Goal: Task Accomplishment & Management: Complete application form

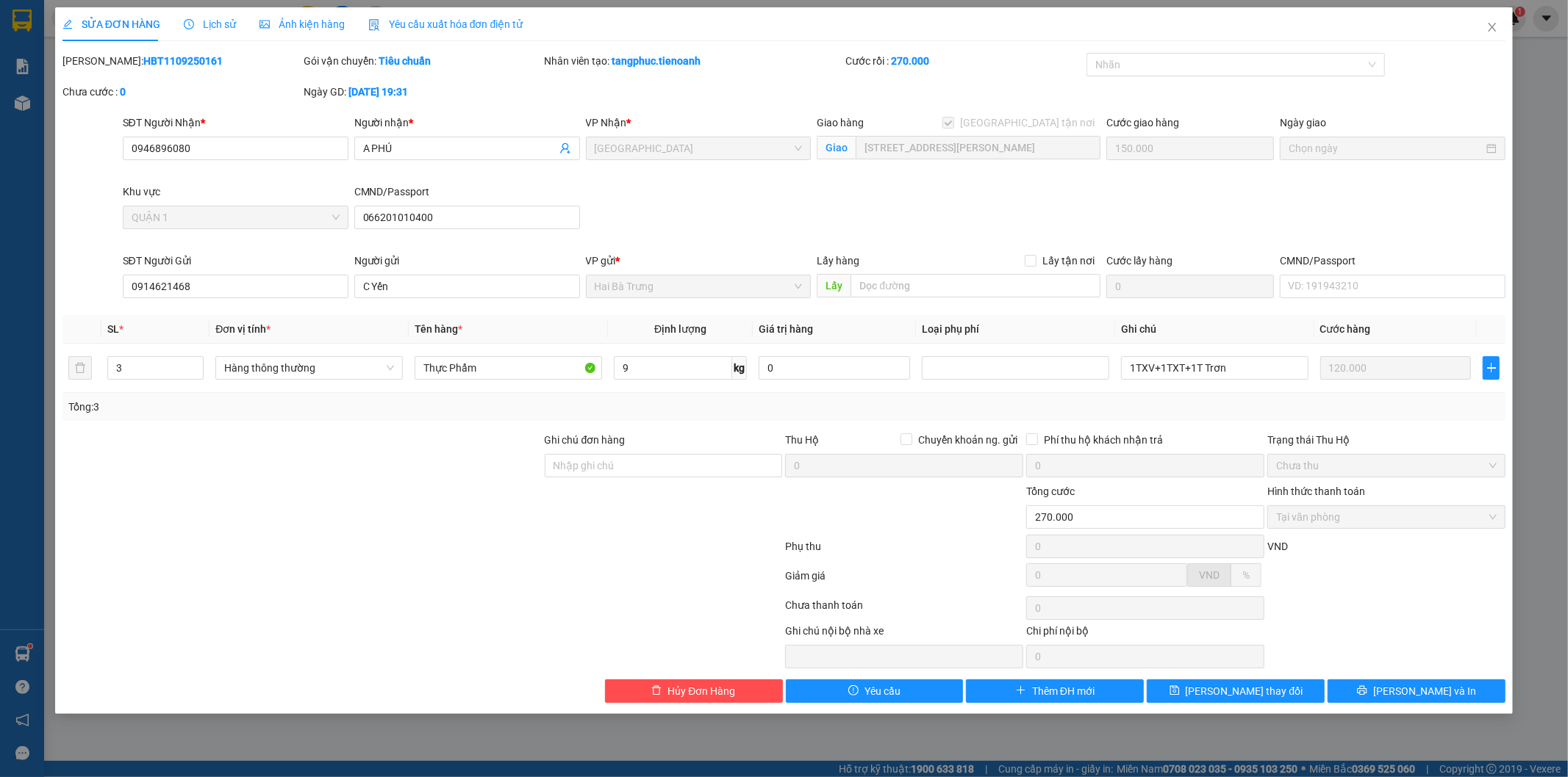
click at [301, 143] on input "0946896080" at bounding box center [235, 148] width 226 height 24
click at [35, 59] on div "SỬA ĐƠN HÀNG Lịch sử Ảnh kiện hàng Yêu cầu xuất hóa đơn điện tử Total Paid Fee …" at bounding box center [784, 388] width 1568 height 777
click at [162, 47] on div "SỬA ĐƠN HÀNG Lịch sử Ảnh kiện hàng Yêu cầu xuất hóa đơn điện tử Total Paid Fee …" at bounding box center [784, 355] width 1443 height 696
click at [1496, 30] on icon "close" at bounding box center [1492, 27] width 11 height 11
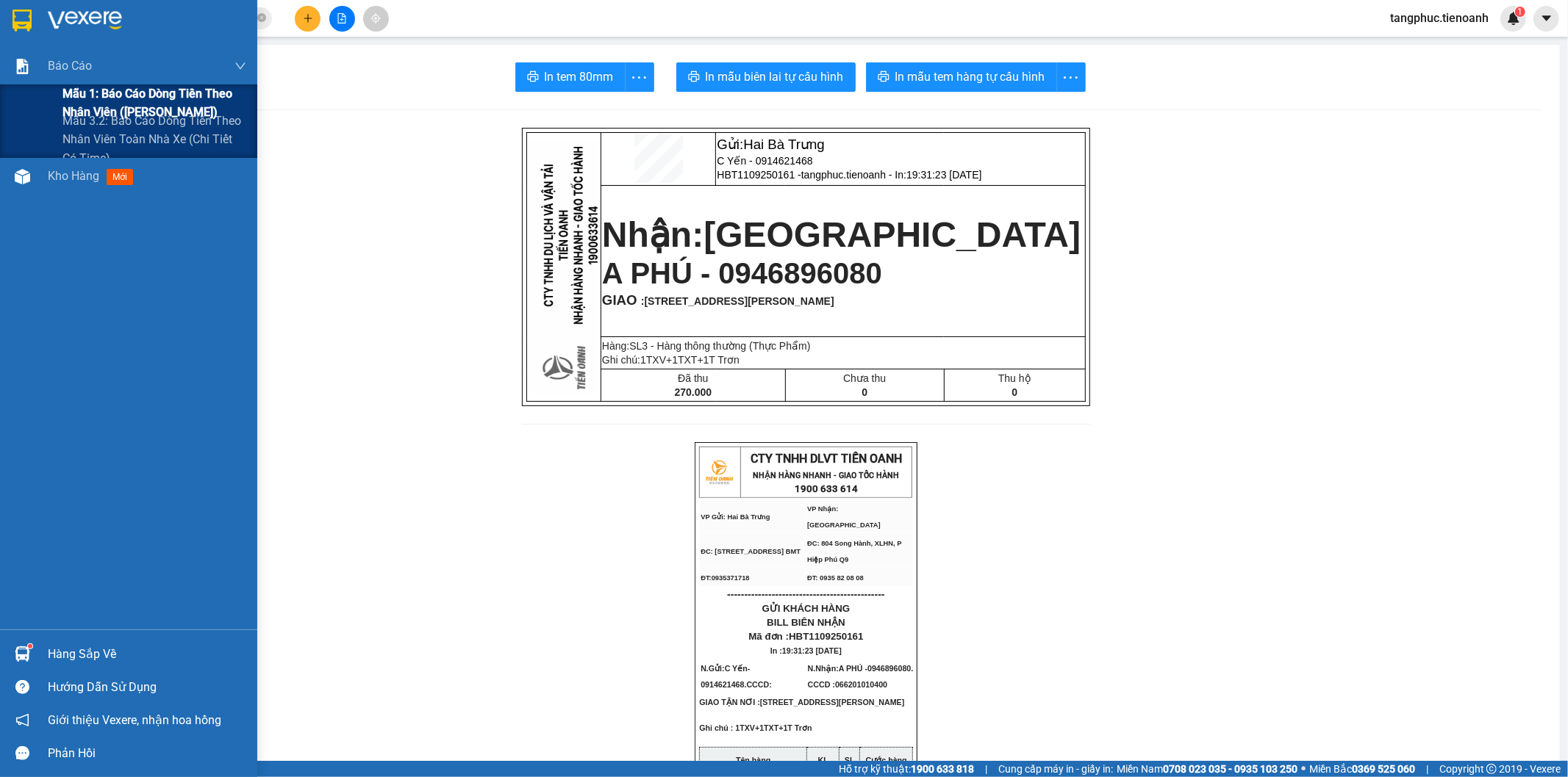
click at [217, 107] on span "Mẫu 1: Báo cáo dòng tiền theo nhân viên ([PERSON_NAME])" at bounding box center [155, 103] width 184 height 37
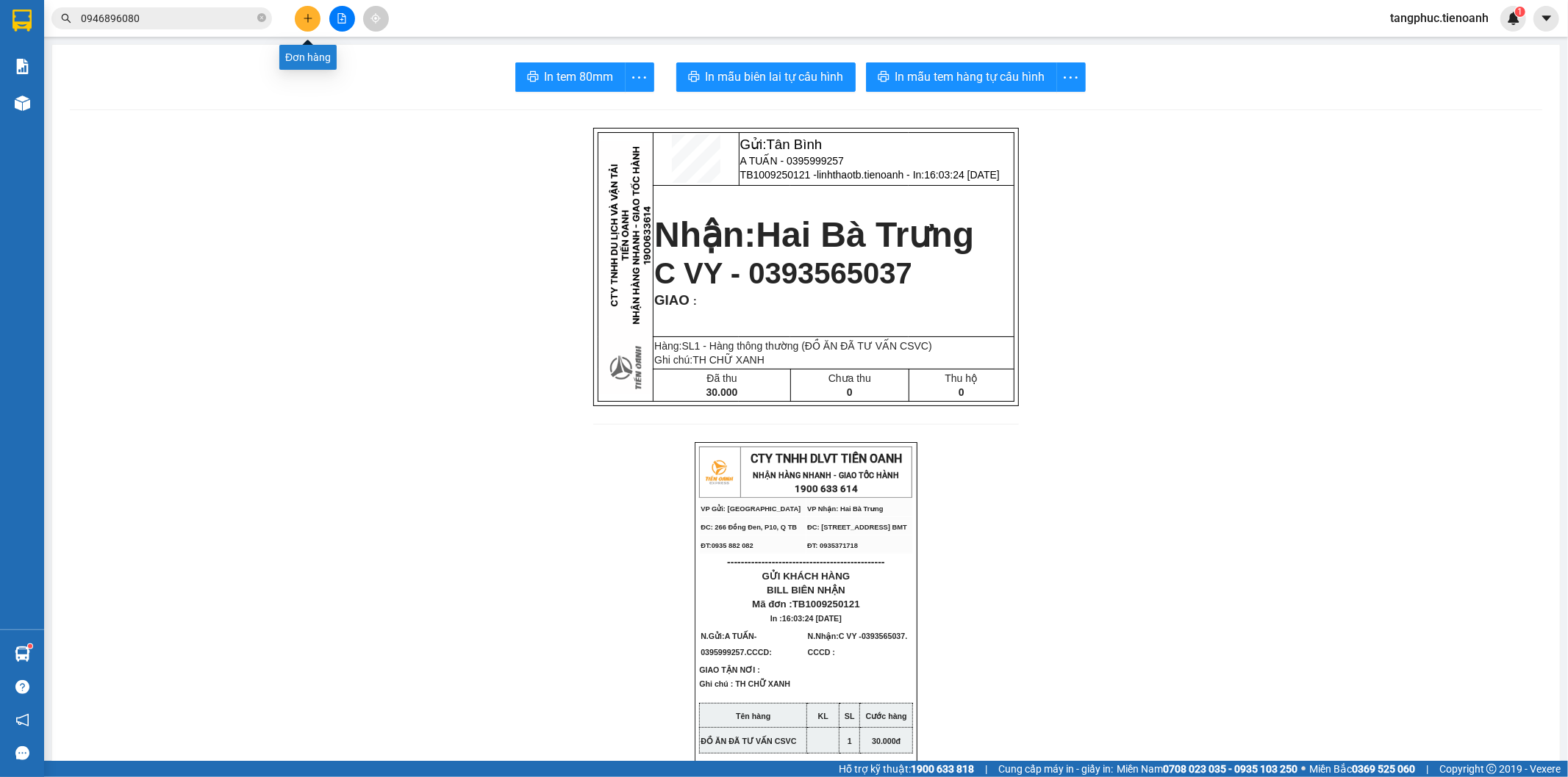
click at [307, 15] on icon "plus" at bounding box center [308, 18] width 11 height 11
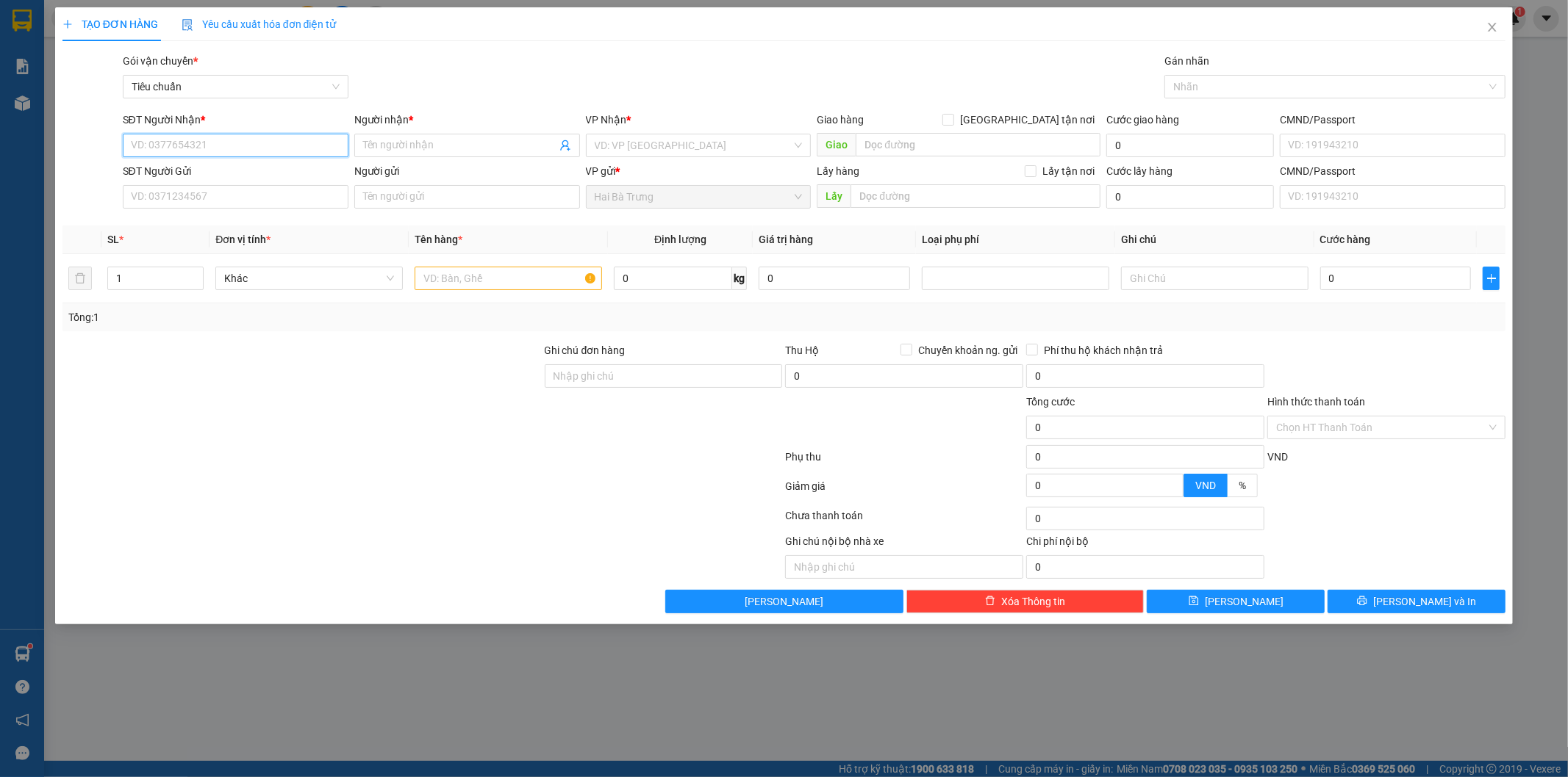
click at [257, 133] on input "SĐT Người Nhận *" at bounding box center [235, 145] width 226 height 24
type input "0"
click at [226, 179] on div "0946102388 - C Mộng" at bounding box center [236, 175] width 208 height 16
type input "0946102388"
type input "C Mộng"
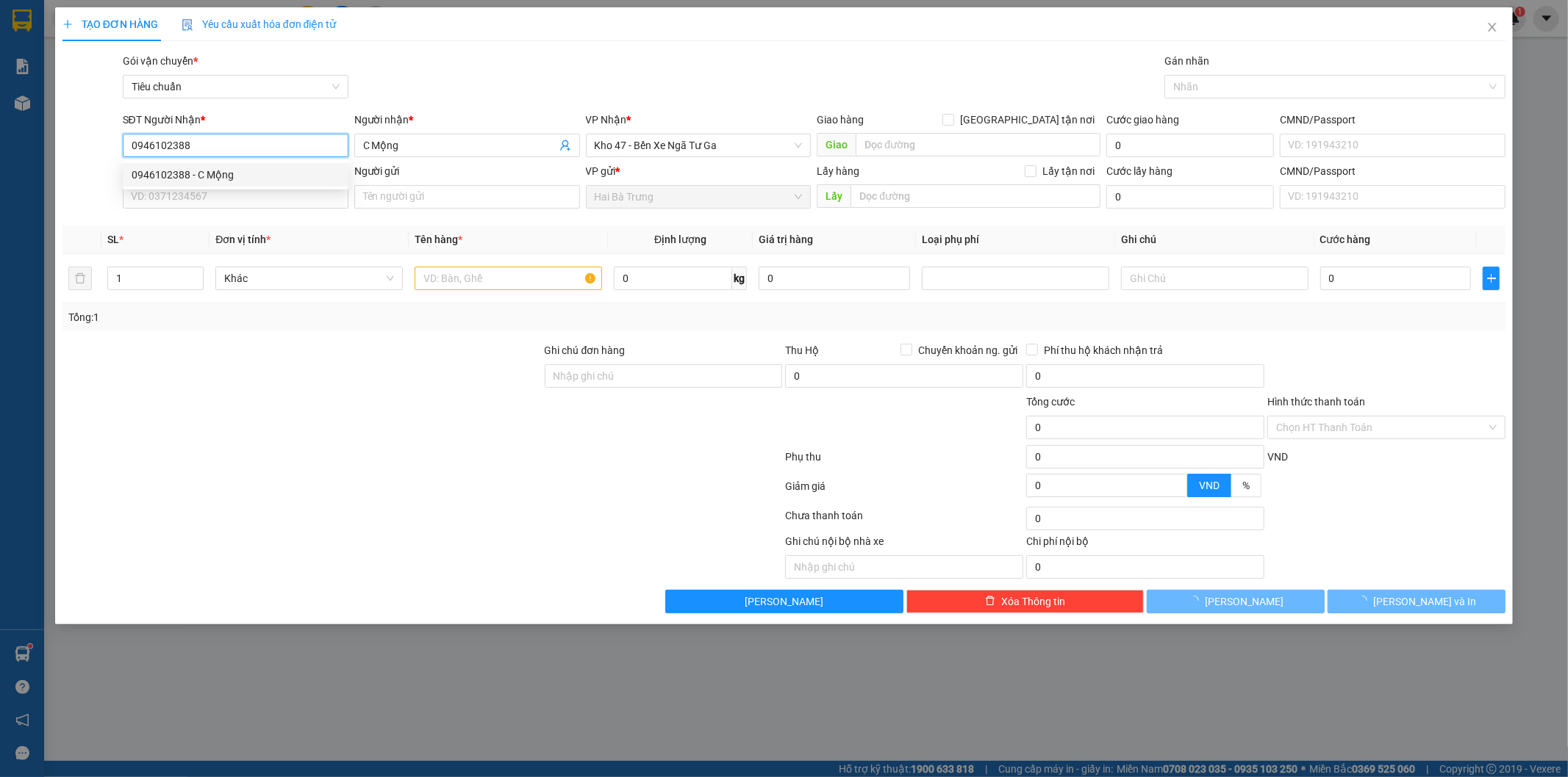
type input "140.000"
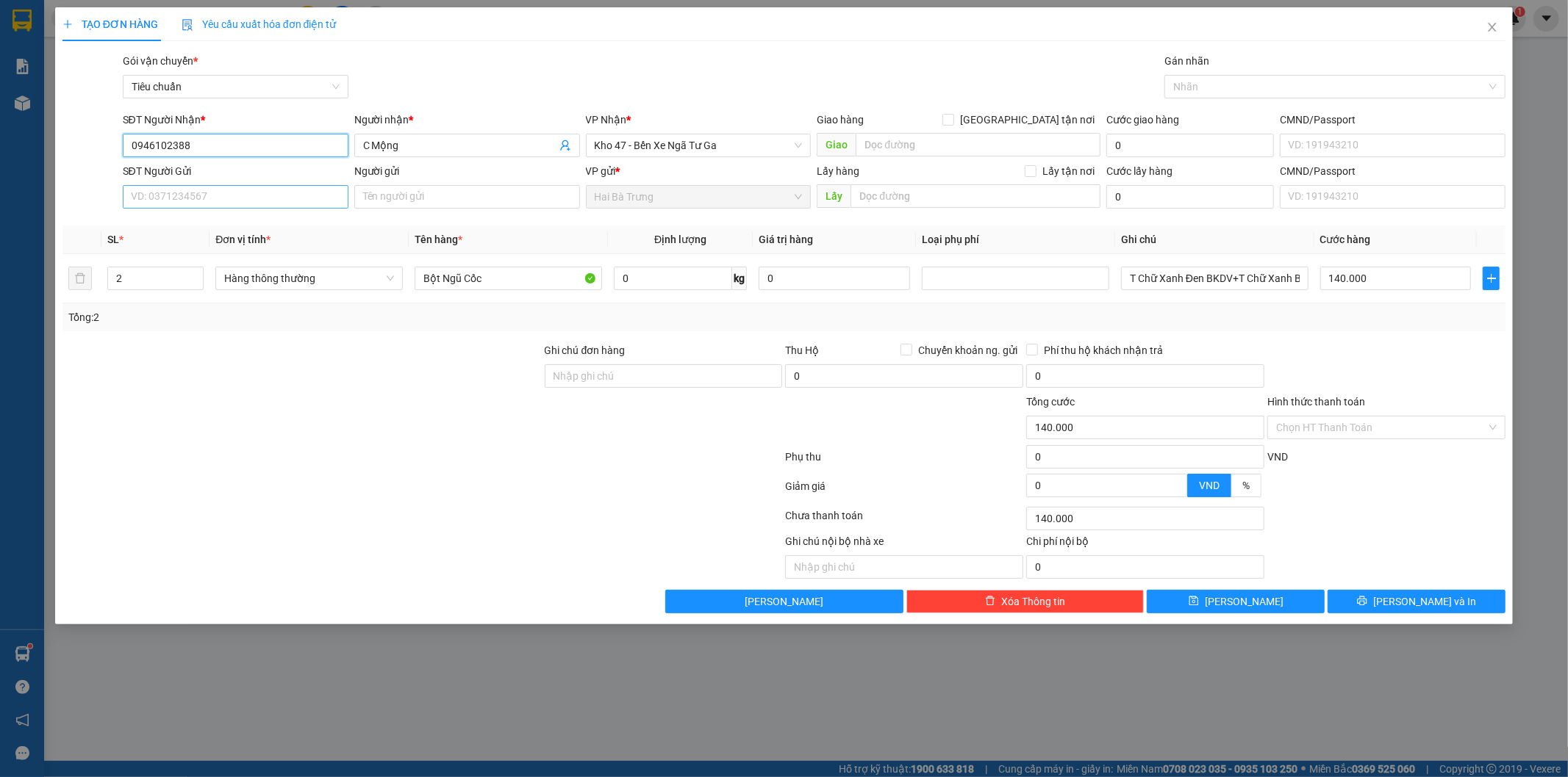
type input "0946102388"
click at [301, 199] on input "SĐT Người Gửi" at bounding box center [235, 197] width 226 height 24
click at [247, 242] on div "0986754121 - Chị Thùy" at bounding box center [236, 250] width 208 height 16
type input "0986754121"
type input "Chị Thùy"
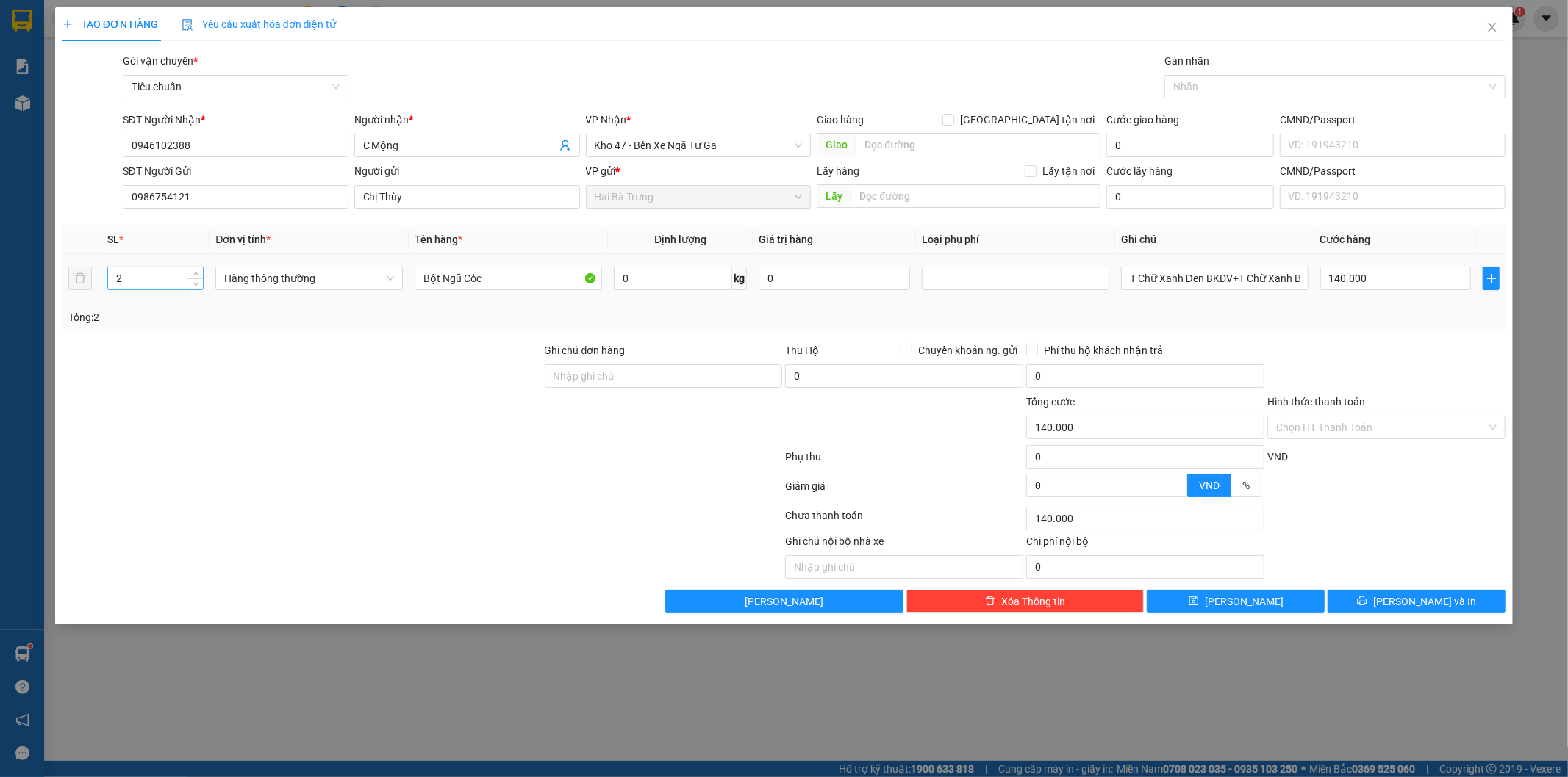
click at [173, 280] on input "2" at bounding box center [155, 278] width 95 height 22
type input "1"
drag, startPoint x: 770, startPoint y: 321, endPoint x: 667, endPoint y: 276, distance: 112.4
click at [769, 321] on div "Tổng: 1" at bounding box center [784, 317] width 1432 height 16
type input "0"
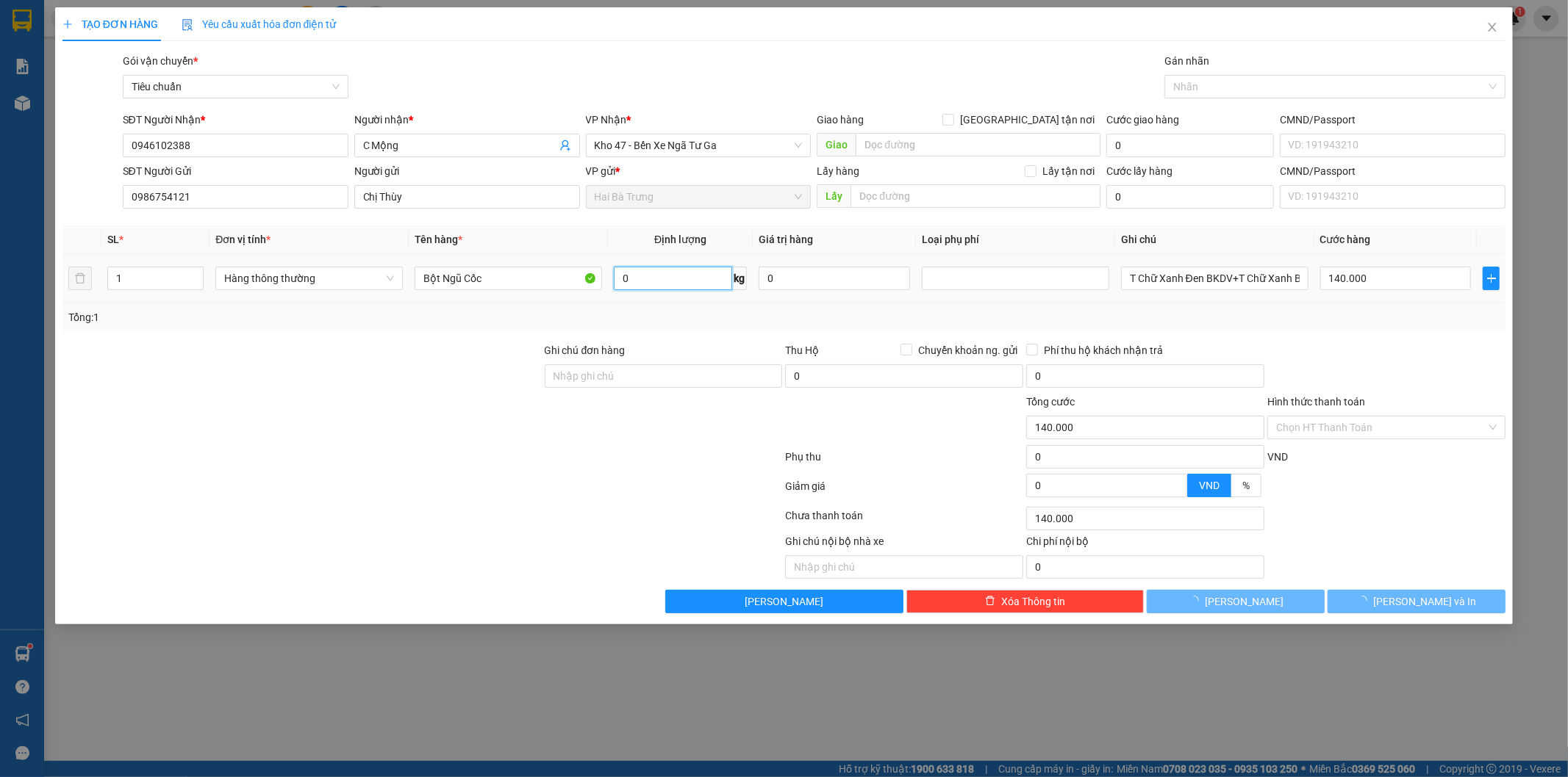
type input "0"
click at [667, 276] on input "0" at bounding box center [672, 278] width 118 height 24
type input "25"
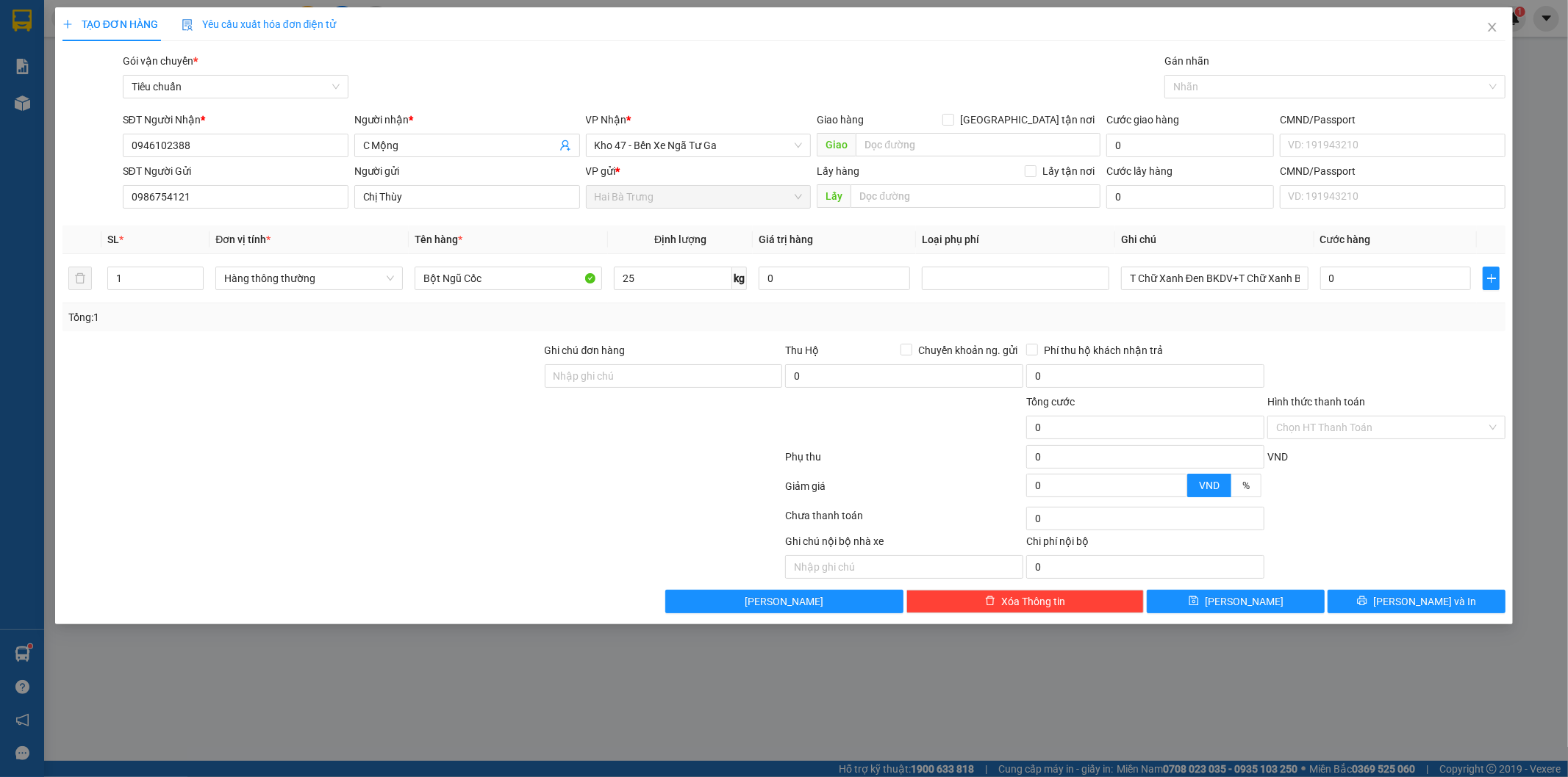
click at [1238, 321] on div "Tổng: 1" at bounding box center [784, 317] width 1432 height 16
type input "60.000"
click at [1299, 268] on input "T Chữ Xanh Đen BKDV+T Chữ Xanh Bộc Mút Nổ" at bounding box center [1215, 278] width 187 height 24
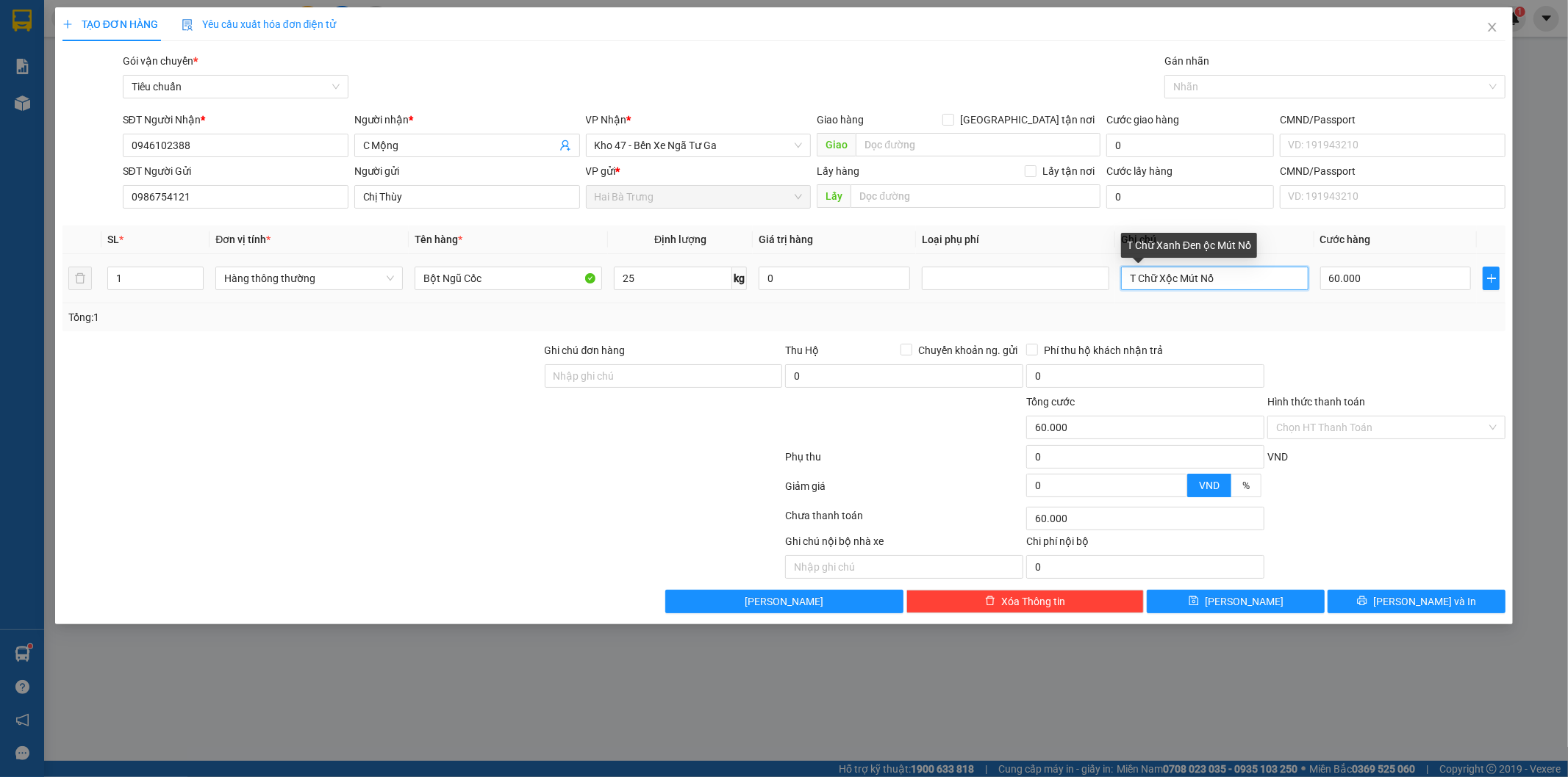
click at [1303, 280] on input "T Chữ Xộc Mút Nổ" at bounding box center [1215, 278] width 187 height 24
type input "T"
type input "T Chữ Xanh BKDV"
click at [1390, 368] on div at bounding box center [1386, 368] width 241 height 51
click at [1403, 358] on div at bounding box center [1386, 368] width 241 height 51
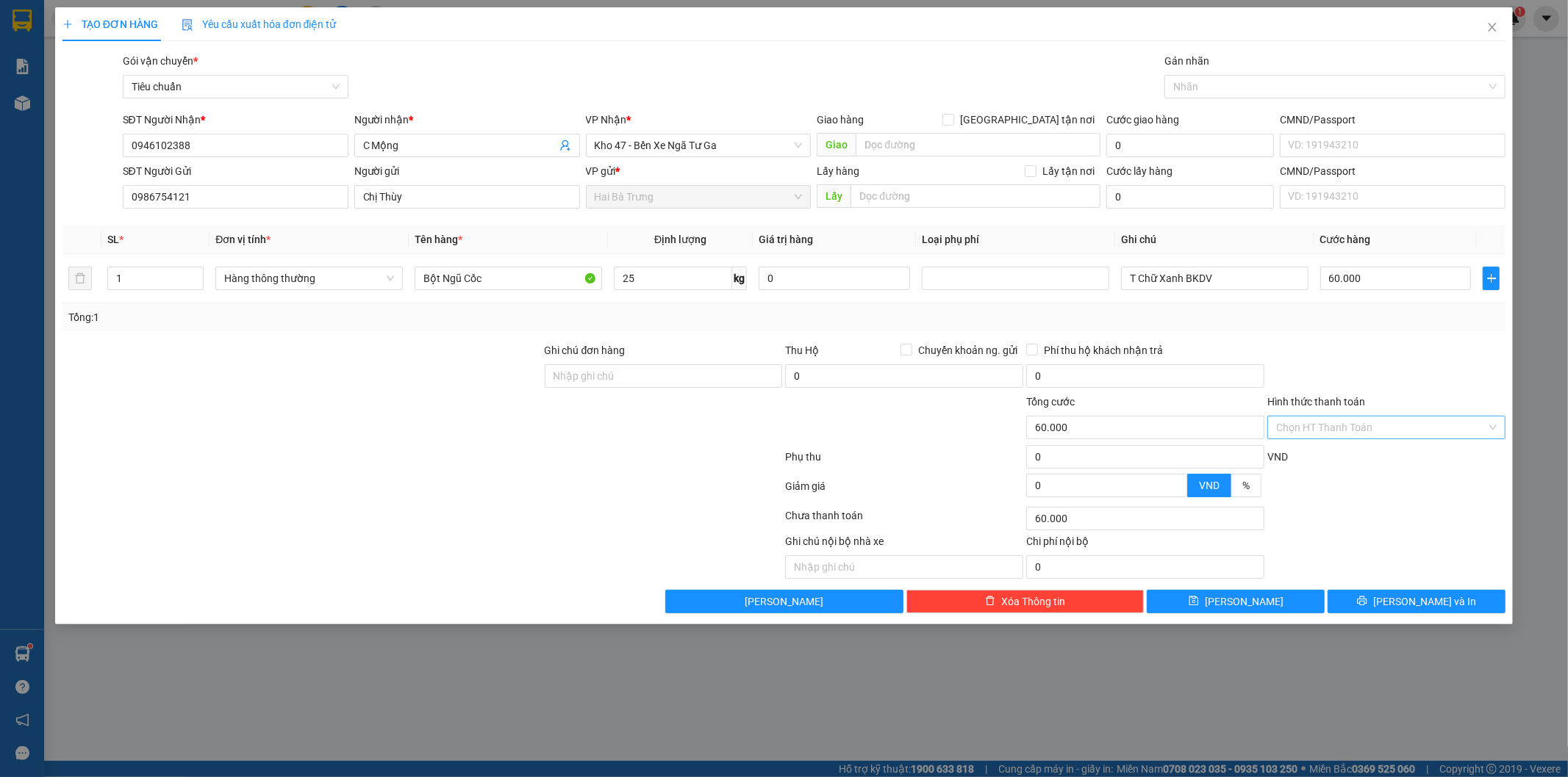
click at [1446, 429] on input "Hình thức thanh toán" at bounding box center [1381, 427] width 210 height 22
click at [1366, 456] on div "Tại văn phòng" at bounding box center [1386, 457] width 221 height 16
type input "0"
click at [1409, 601] on span "[PERSON_NAME] và In" at bounding box center [1425, 602] width 103 height 16
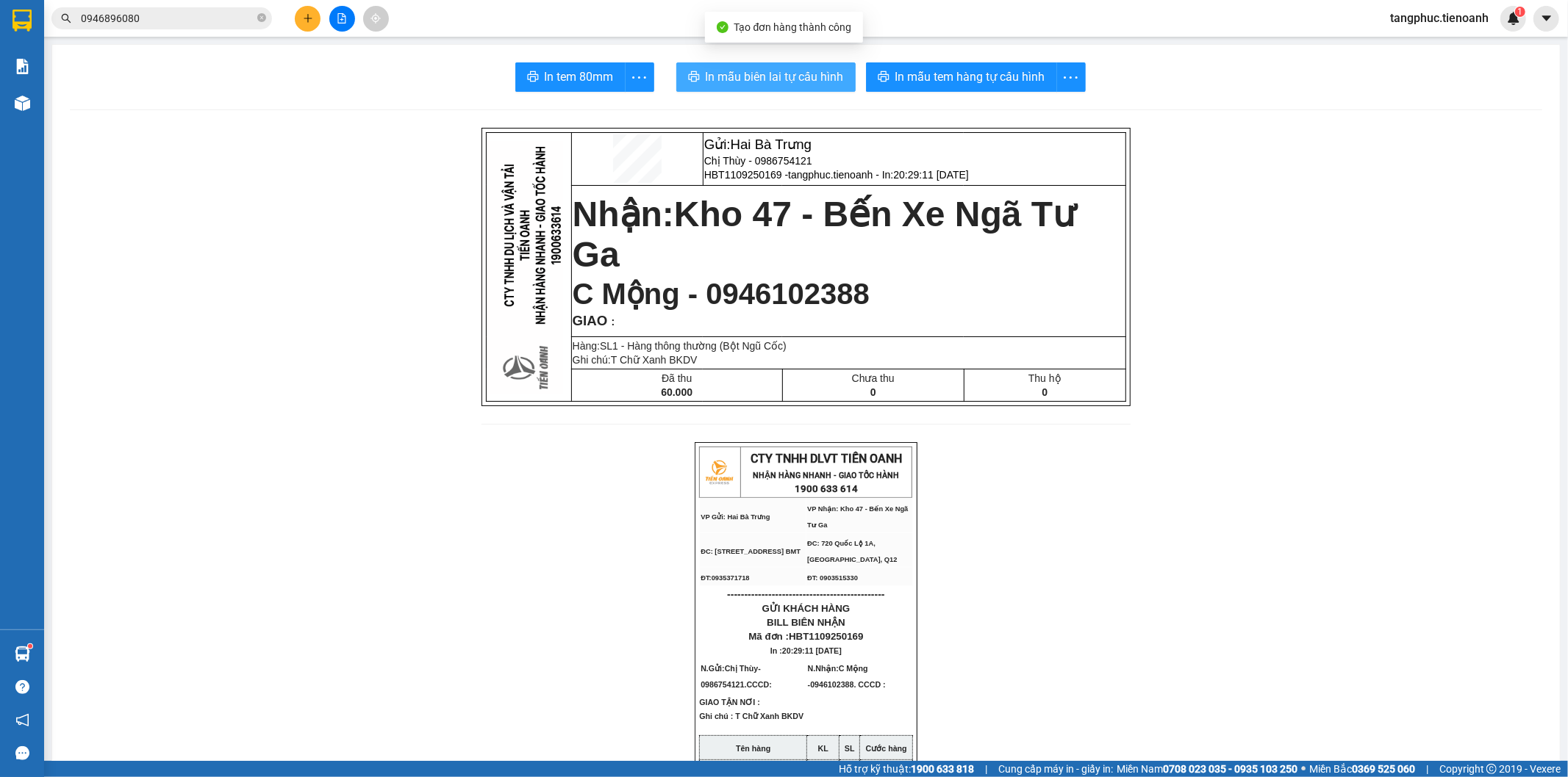
click at [799, 85] on span "In mẫu biên lai tự cấu hình" at bounding box center [775, 76] width 138 height 19
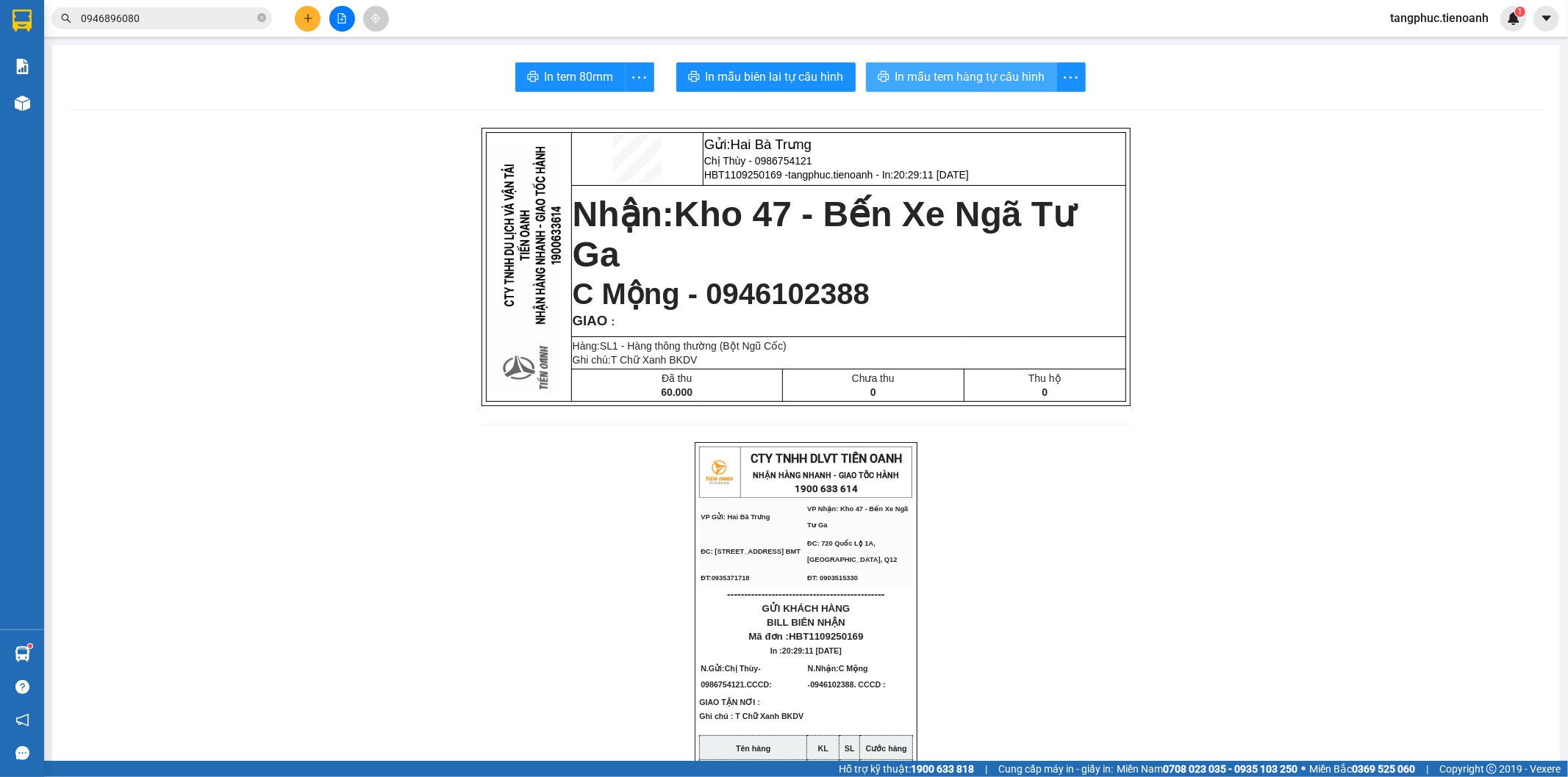
click at [974, 76] on span "In mẫu tem hàng tự cấu hình" at bounding box center [970, 76] width 150 height 19
click at [311, 22] on icon "plus" at bounding box center [308, 18] width 11 height 11
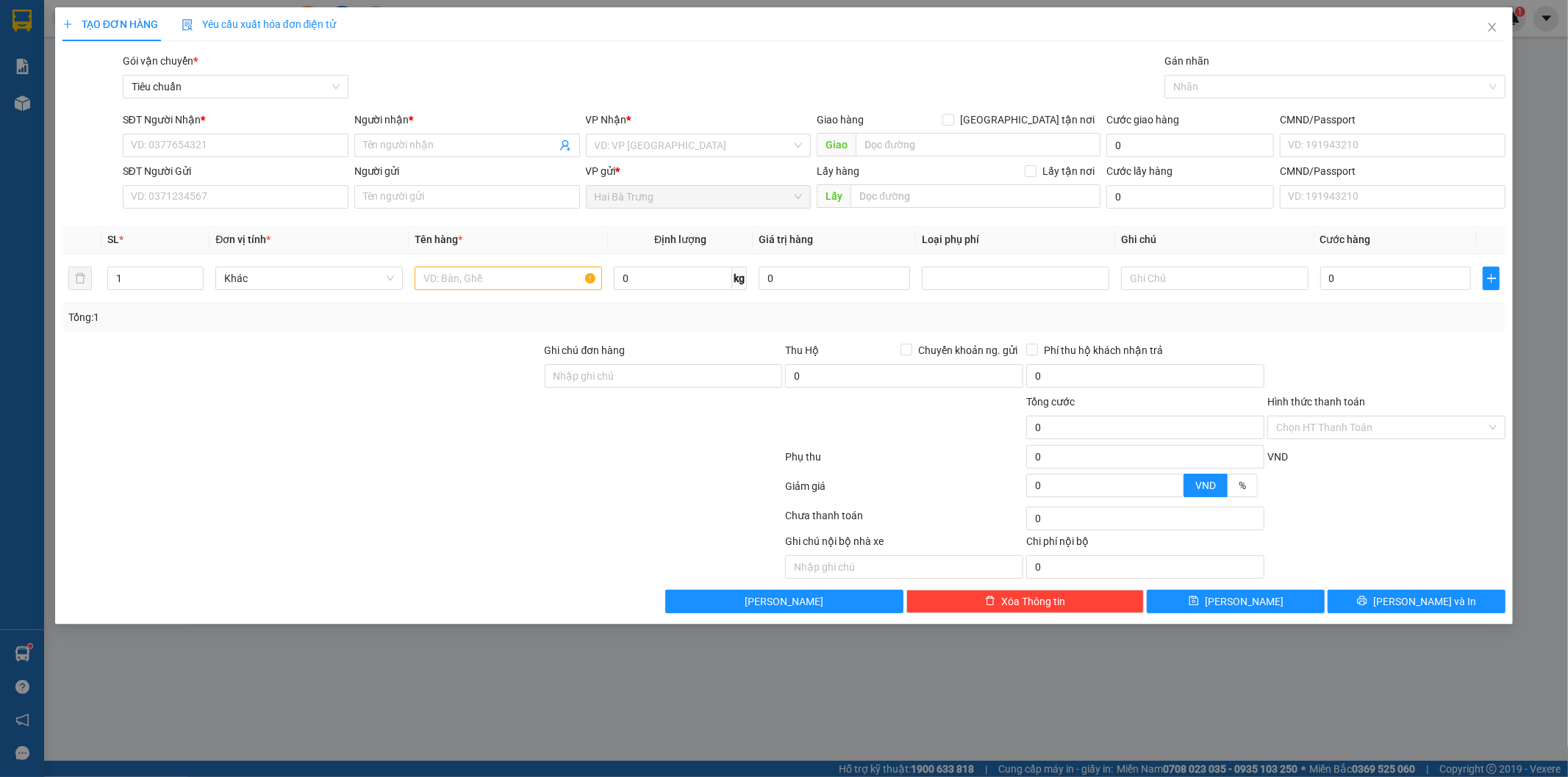
click at [68, 76] on div at bounding box center [91, 78] width 60 height 51
